Goal: Information Seeking & Learning: Check status

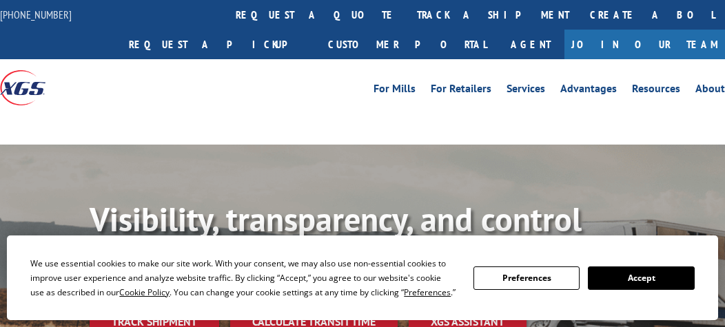
click at [407, 19] on link "track a shipment" at bounding box center [493, 15] width 173 height 30
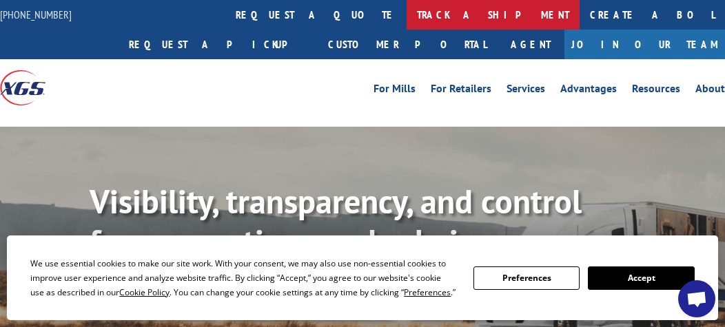
click at [407, 12] on link "track a shipment" at bounding box center [493, 15] width 173 height 30
click at [0, 0] on div "Track Shipment Enter your information below to track your shipment(s). Select c…" at bounding box center [0, 0] width 0 height 0
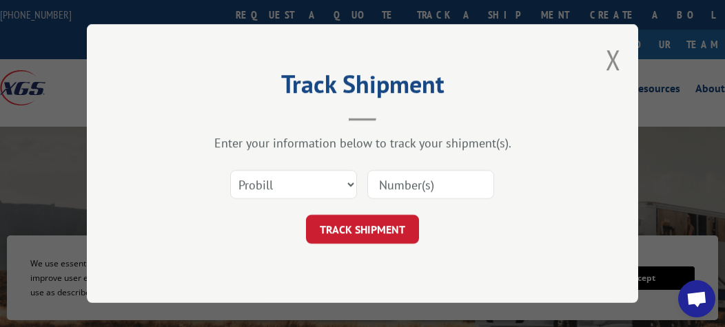
paste input "17496661"
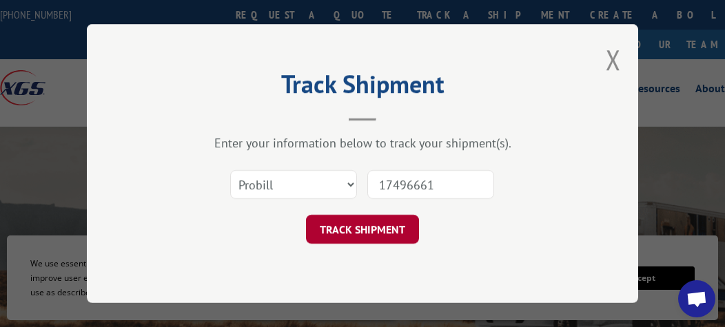
type input "17496661"
click at [374, 220] on button "TRACK SHIPMENT" at bounding box center [362, 229] width 113 height 29
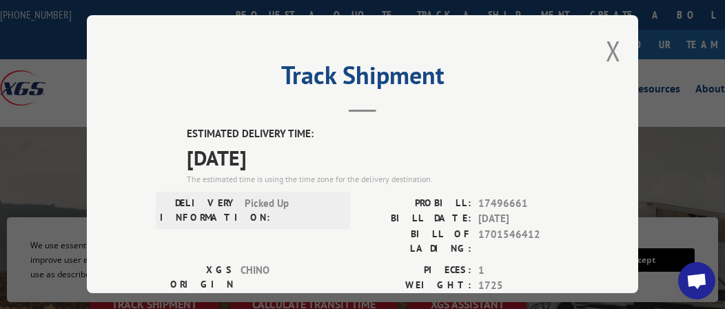
click at [604, 66] on div "Track Shipment ESTIMATED DELIVERY TIME: [DATE] The estimated time is using the …" at bounding box center [362, 154] width 551 height 278
click at [606, 48] on button "Close modal" at bounding box center [613, 50] width 15 height 37
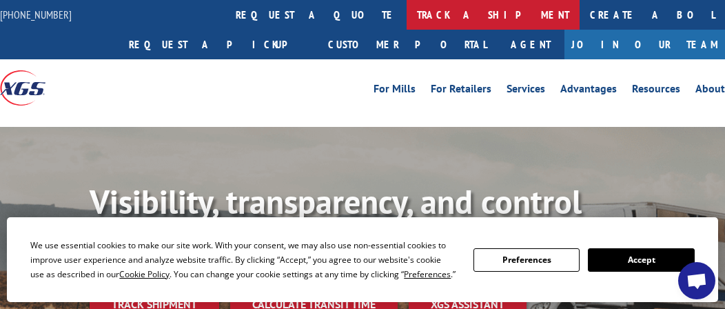
click at [407, 14] on link "track a shipment" at bounding box center [493, 15] width 173 height 30
click at [0, 0] on div "Track Shipment ESTIMATED DELIVERY TIME: [DATE] The estimated time is using the …" at bounding box center [0, 0] width 0 height 0
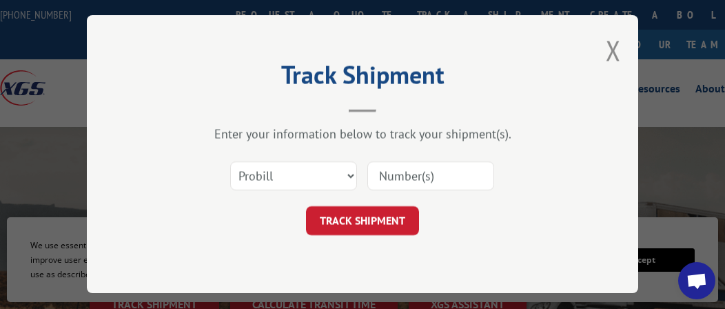
paste input "17496667"
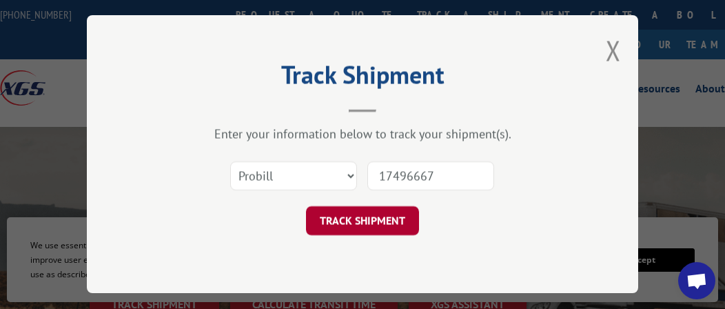
type input "17496667"
click at [367, 214] on button "TRACK SHIPMENT" at bounding box center [362, 221] width 113 height 29
